Goal: Task Accomplishment & Management: Manage account settings

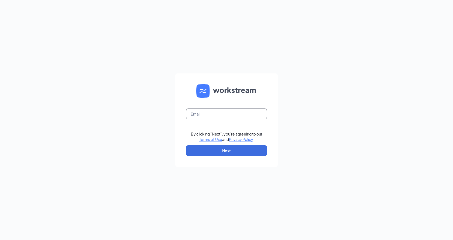
click at [207, 113] on input "text" at bounding box center [226, 113] width 81 height 11
type input "5360@karalionline.com"
click at [223, 154] on button "Next" at bounding box center [226, 150] width 81 height 11
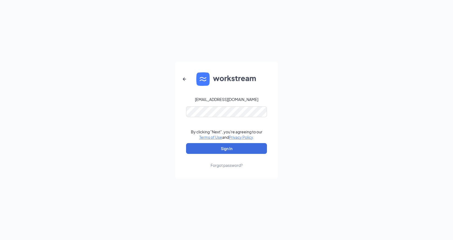
click at [212, 118] on form "5360@karalionline.com By clicking "Next", you're agreeing to our Terms of Use a…" at bounding box center [226, 120] width 103 height 117
click at [186, 143] on button "Sign In" at bounding box center [226, 148] width 81 height 11
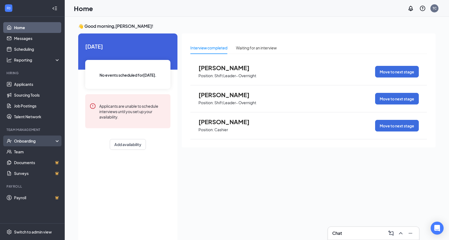
click at [36, 140] on div "Onboarding" at bounding box center [35, 140] width 42 height 5
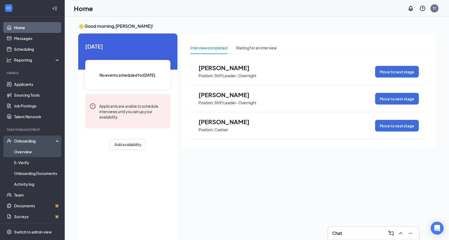
click at [32, 152] on link "Overview" at bounding box center [37, 151] width 46 height 11
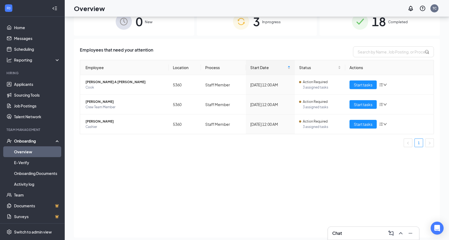
scroll to position [24, 0]
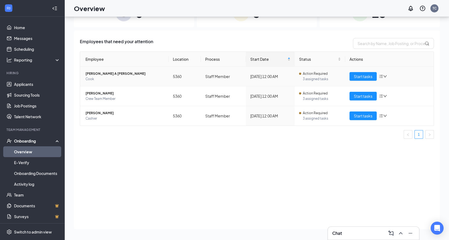
click at [102, 74] on span "[PERSON_NAME] A [PERSON_NAME]" at bounding box center [125, 73] width 79 height 5
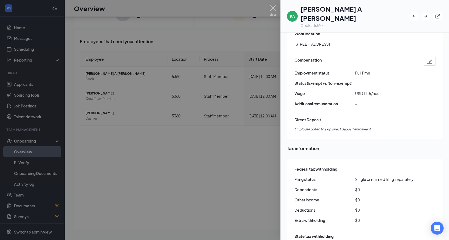
scroll to position [270, 0]
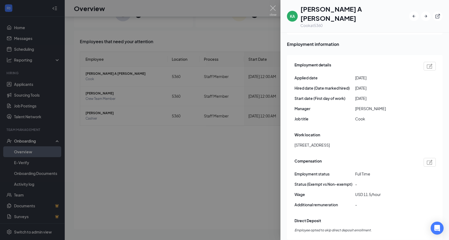
click at [164, 133] on div at bounding box center [224, 120] width 449 height 240
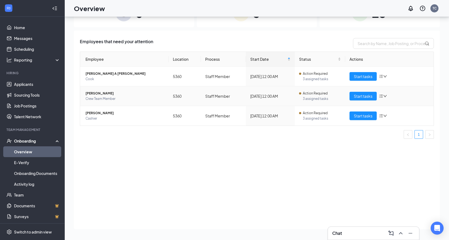
click at [125, 95] on span "[PERSON_NAME]" at bounding box center [125, 93] width 79 height 5
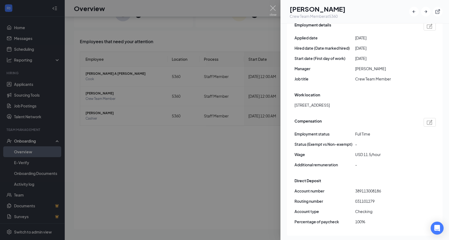
scroll to position [351, 0]
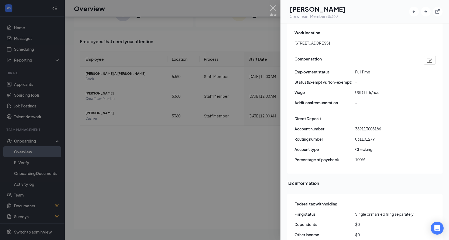
click at [176, 176] on div at bounding box center [224, 120] width 449 height 240
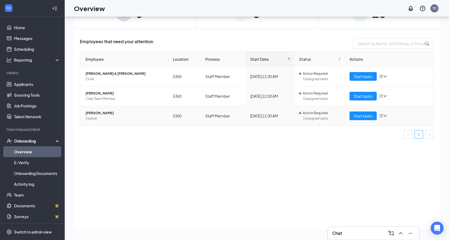
click at [108, 114] on span "[PERSON_NAME]" at bounding box center [125, 112] width 79 height 5
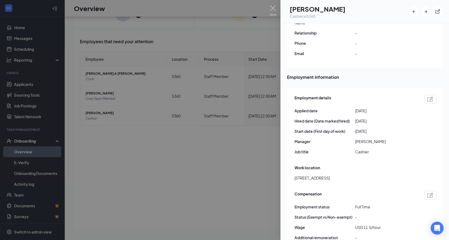
scroll to position [324, 0]
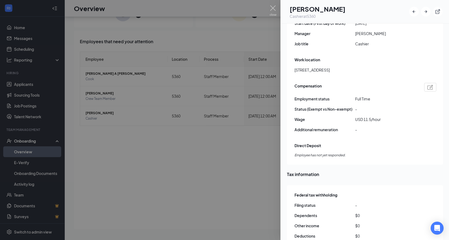
click at [197, 176] on div at bounding box center [224, 120] width 449 height 240
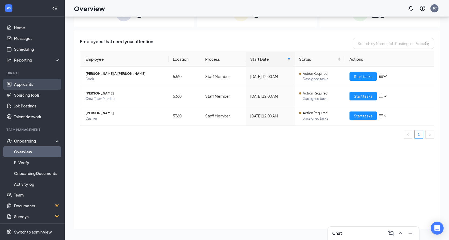
click at [26, 86] on link "Applicants" at bounding box center [37, 84] width 46 height 11
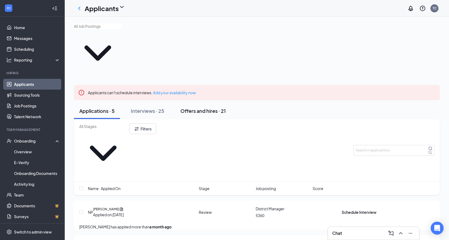
click at [197, 107] on div "Offers and hires · 21" at bounding box center [203, 110] width 45 height 7
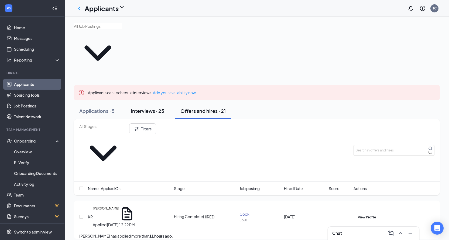
click at [137, 107] on div "Interviews · 25" at bounding box center [147, 110] width 33 height 7
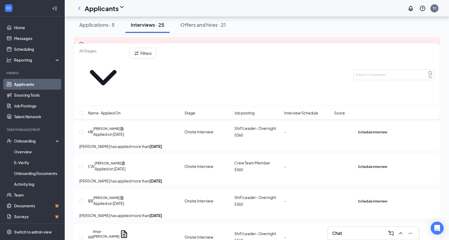
scroll to position [54, 0]
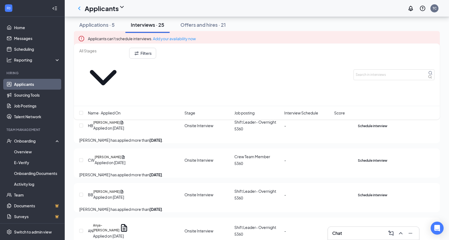
click at [368, 234] on div "Chat" at bounding box center [373, 233] width 83 height 9
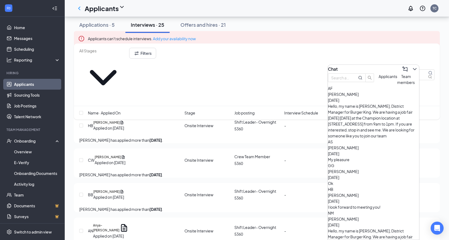
click at [372, 180] on div "Ok" at bounding box center [373, 183] width 91 height 6
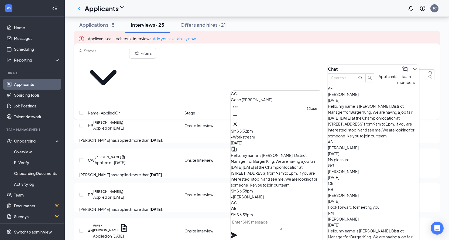
click at [239, 122] on icon "Cross" at bounding box center [235, 124] width 6 height 6
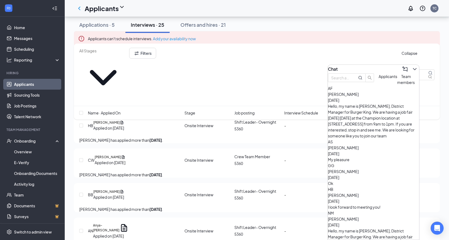
click at [412, 67] on icon "ChevronDown" at bounding box center [415, 69] width 6 height 6
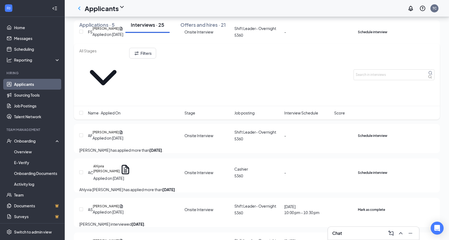
scroll to position [216, 0]
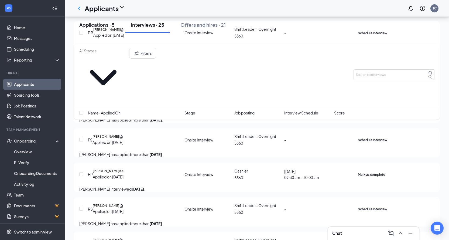
click at [88, 28] on div "Applications · 5" at bounding box center [96, 24] width 35 height 7
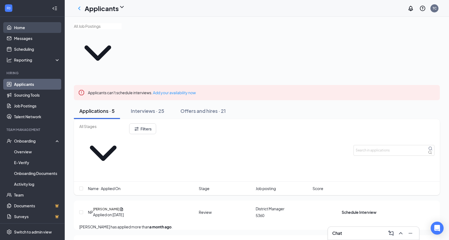
click at [30, 29] on link "Home" at bounding box center [37, 27] width 46 height 11
